Goal: Find specific page/section: Find specific page/section

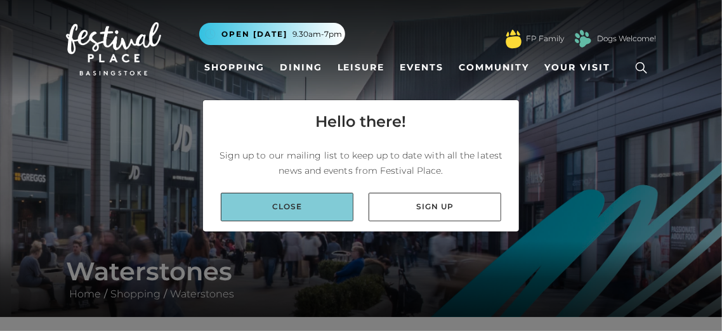
click at [329, 219] on link "Close" at bounding box center [287, 207] width 133 height 29
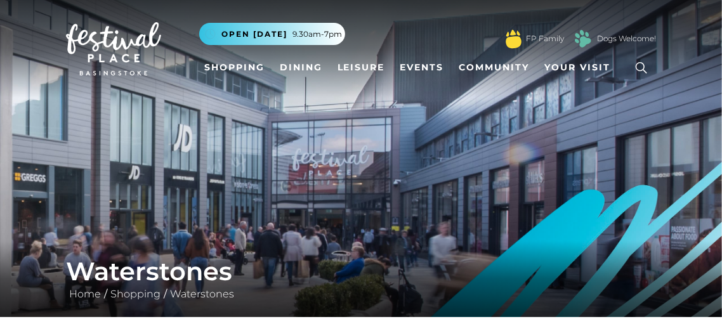
drag, startPoint x: 211, startPoint y: 135, endPoint x: 227, endPoint y: 135, distance: 16.5
click at [216, 136] on img at bounding box center [361, 158] width 722 height 317
click at [233, 67] on link "Shopping" at bounding box center [234, 67] width 70 height 23
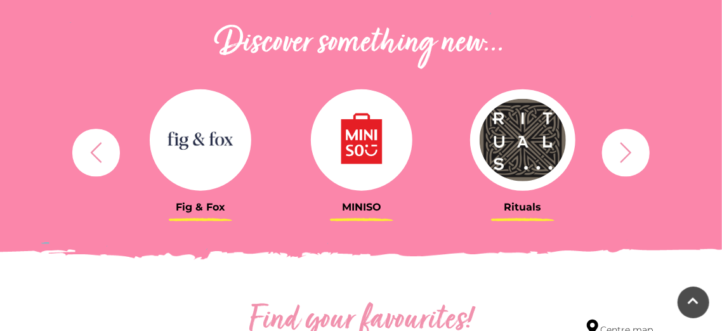
scroll to position [457, 0]
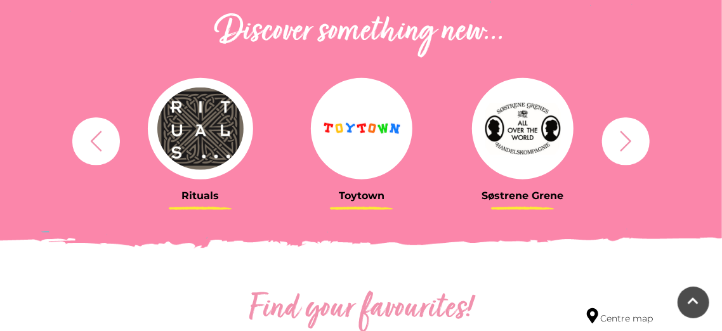
click at [619, 133] on icon "button" at bounding box center [625, 140] width 23 height 23
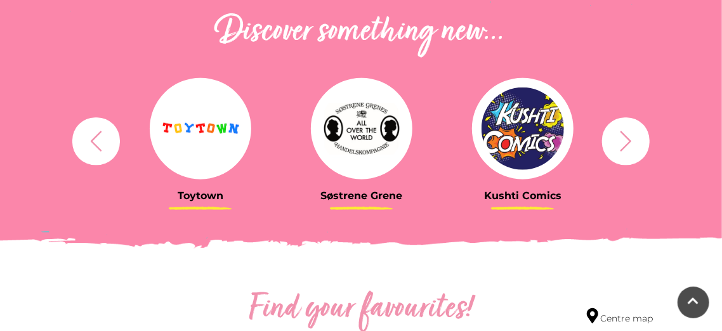
click at [619, 133] on icon "button" at bounding box center [625, 140] width 23 height 23
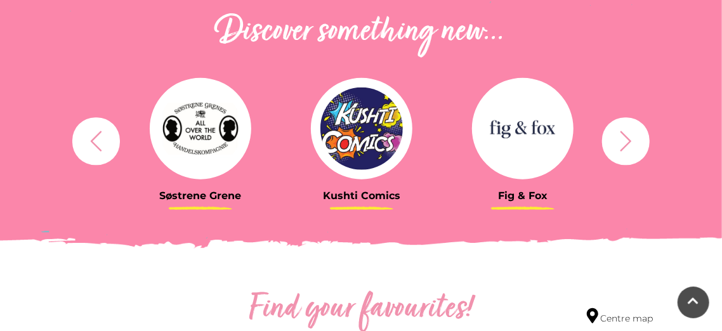
click at [619, 133] on icon "button" at bounding box center [625, 140] width 23 height 23
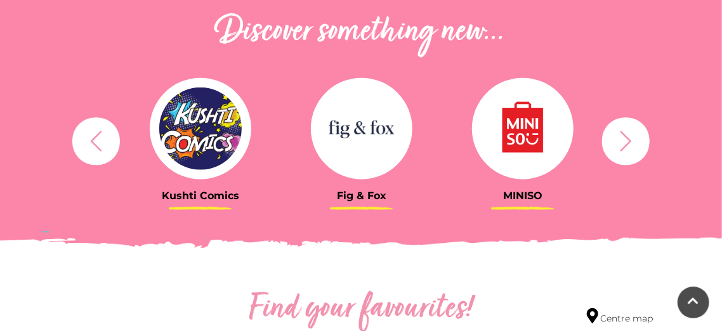
click at [619, 133] on icon "button" at bounding box center [625, 140] width 23 height 23
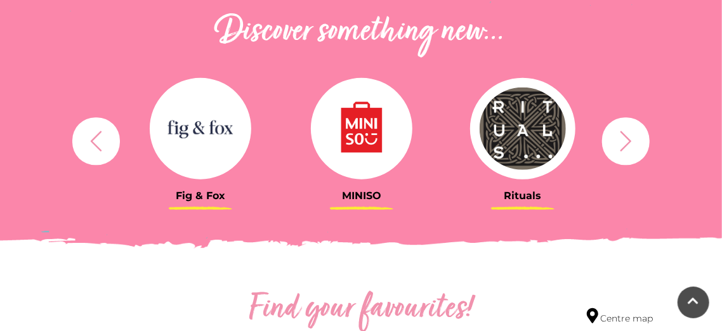
click at [619, 133] on icon "button" at bounding box center [625, 140] width 23 height 23
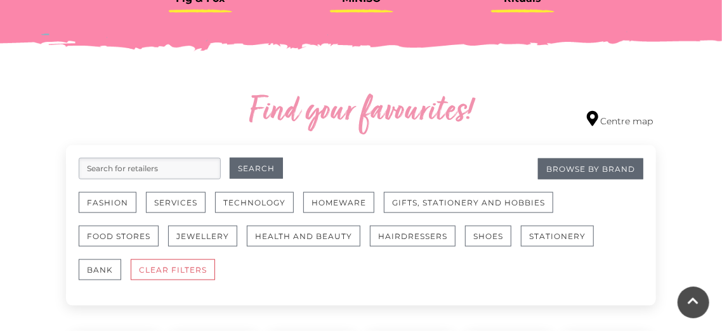
scroll to position [662, 0]
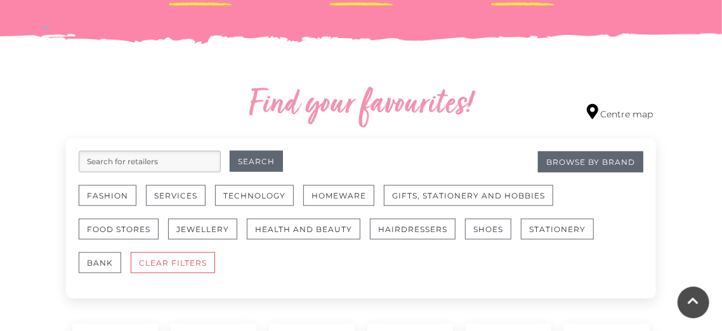
click at [161, 160] on input "search" at bounding box center [150, 162] width 142 height 22
type input "Warterstones"
click at [256, 164] on button "Search" at bounding box center [256, 161] width 53 height 21
